Goal: Task Accomplishment & Management: Use online tool/utility

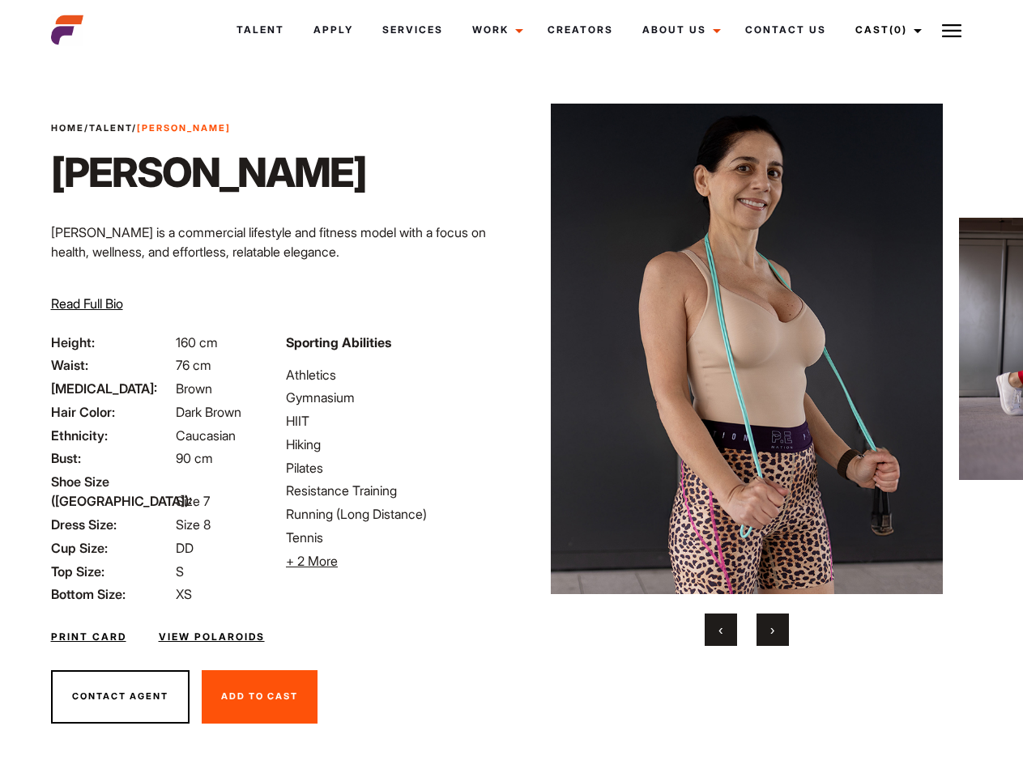
click at [883, 30] on link "Cast (0)" at bounding box center [885, 30] width 91 height 44
click at [951, 30] on img at bounding box center [951, 30] width 19 height 19
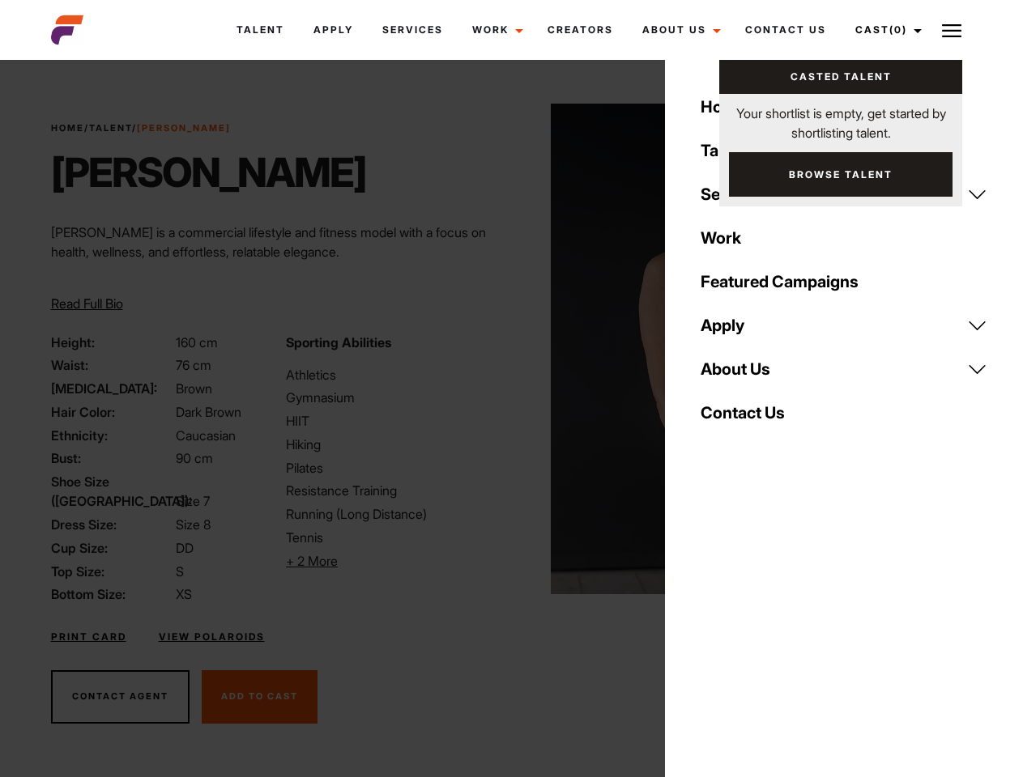
click at [393, 561] on li "+ 2 More Hide More" at bounding box center [393, 560] width 215 height 19
click at [746, 375] on img at bounding box center [747, 349] width 393 height 491
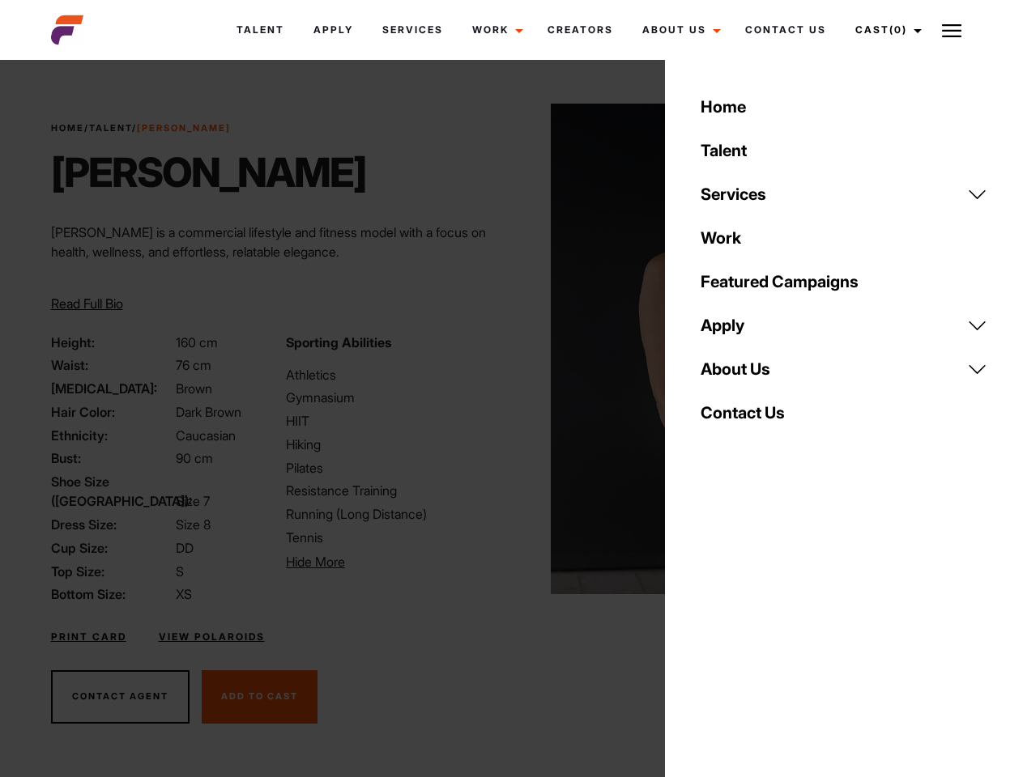
click at [511, 349] on div "Sporting Abilities Athletics Gymnasium HIIT Hiking Pilates Resistance Training …" at bounding box center [393, 469] width 235 height 272
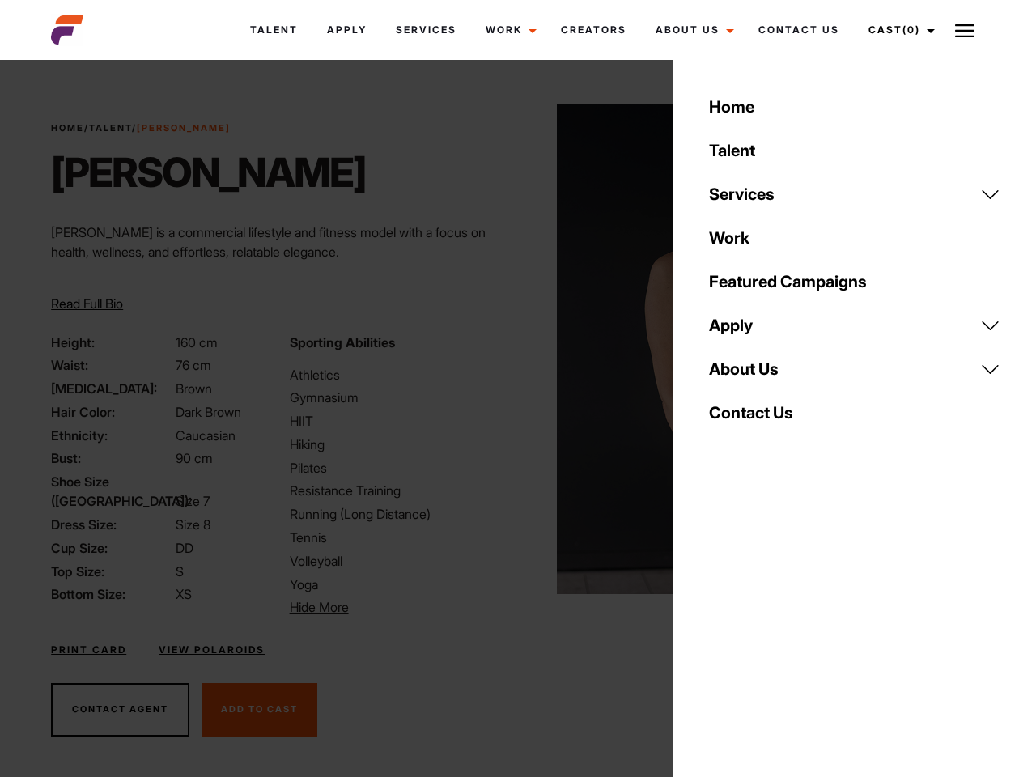
click at [721, 630] on div "Home Talent Services Talent Casting Photography Videography Creative Hair and M…" at bounding box center [855, 388] width 363 height 777
click at [772, 630] on div "Home Talent Services Talent Casting Photography Videography Creative Hair and M…" at bounding box center [855, 388] width 363 height 777
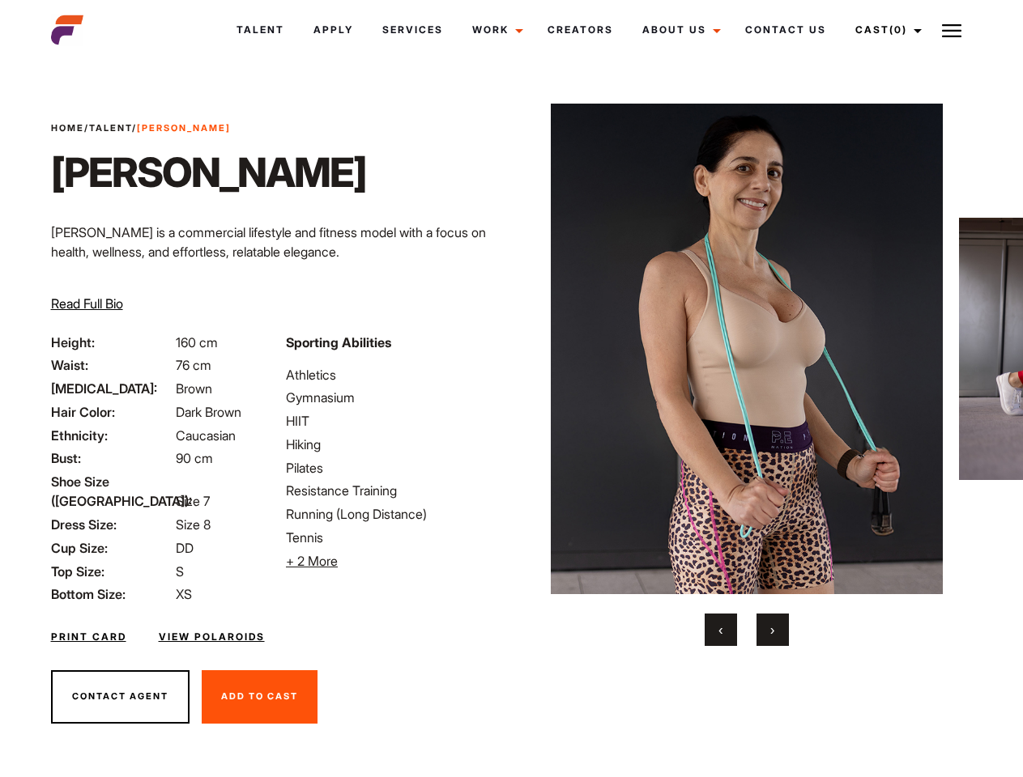
click at [883, 30] on link "Cast (0)" at bounding box center [885, 30] width 91 height 44
click at [951, 30] on img at bounding box center [951, 30] width 19 height 19
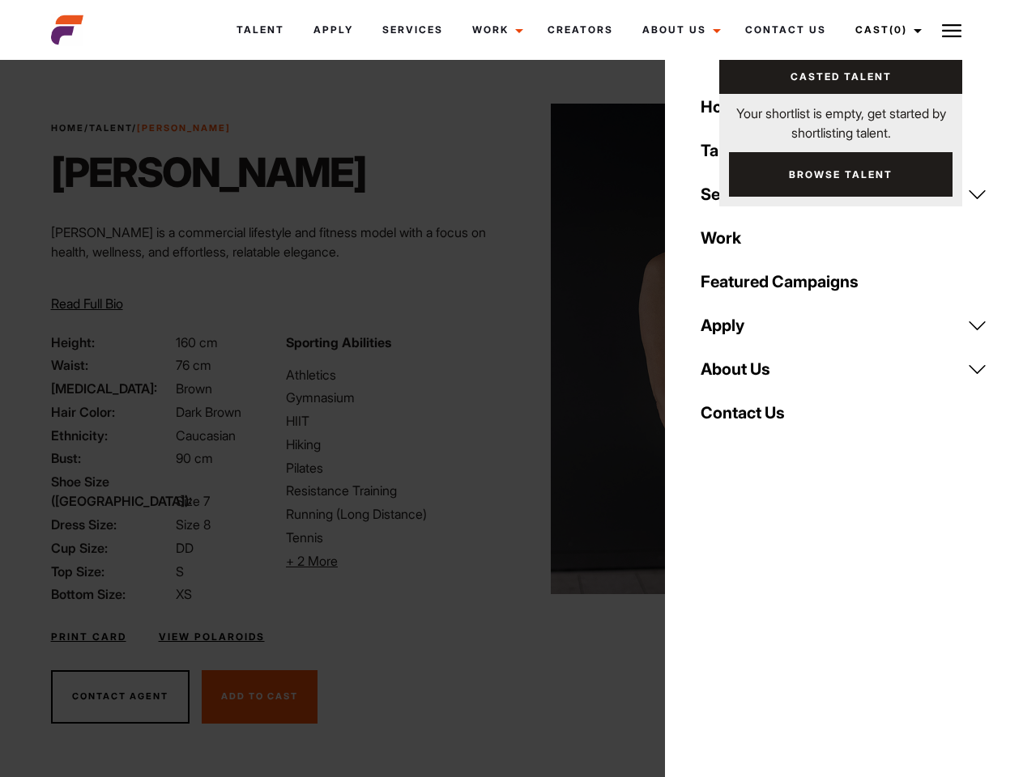
click at [393, 561] on li "+ 2 More Hide More" at bounding box center [393, 560] width 215 height 19
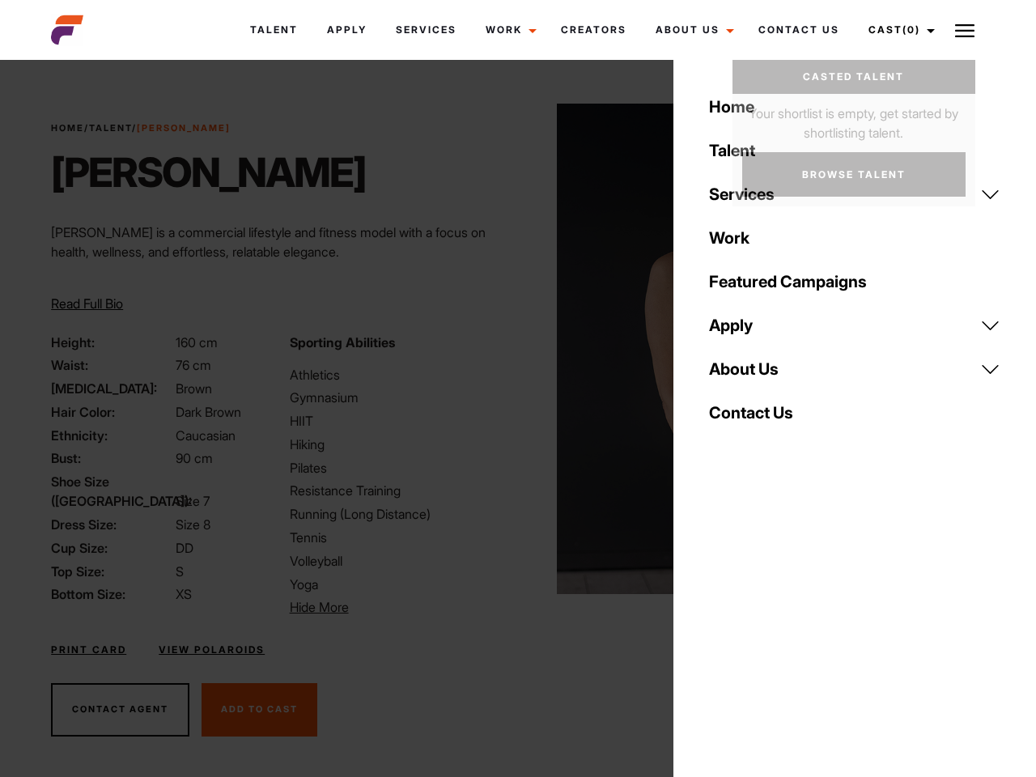
click at [746, 375] on img at bounding box center [753, 349] width 393 height 491
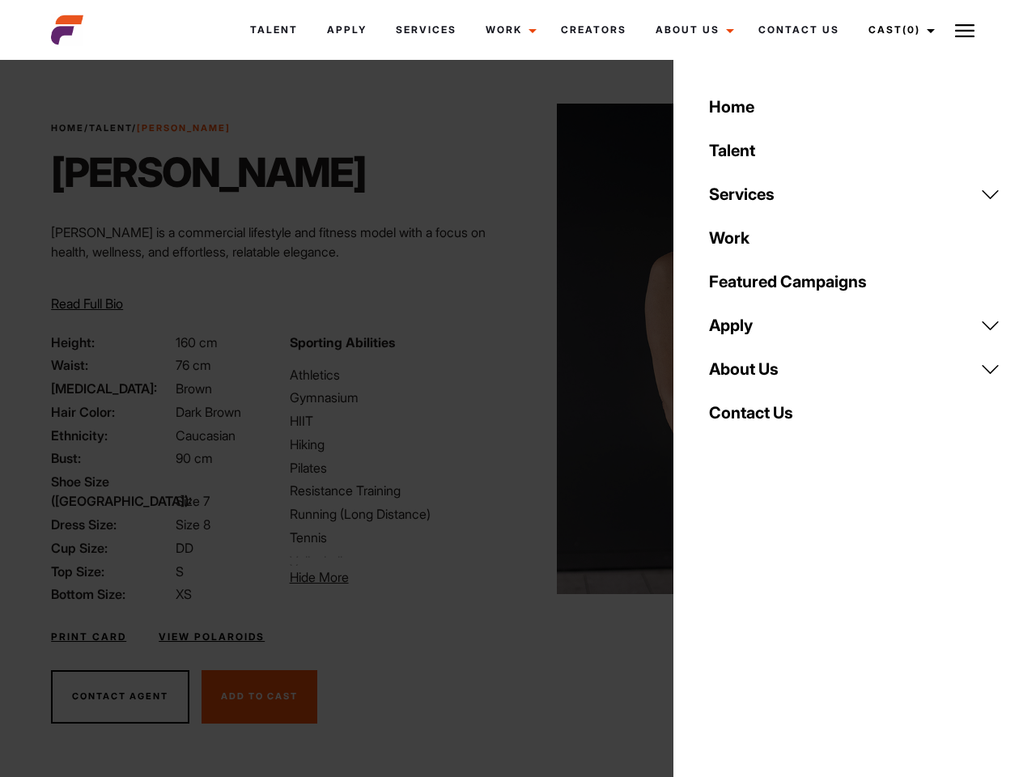
click at [511, 349] on div "Sporting Abilities Athletics Gymnasium HIIT Hiking Pilates Resistance Training …" at bounding box center [399, 469] width 238 height 272
click at [721, 630] on div "Home Talent Services Talent Casting Photography Videography Creative Hair and M…" at bounding box center [855, 388] width 363 height 777
click at [772, 630] on div "Home Talent Services Talent Casting Photography Videography Creative Hair and M…" at bounding box center [855, 388] width 363 height 777
